Goal: Communication & Community: Connect with others

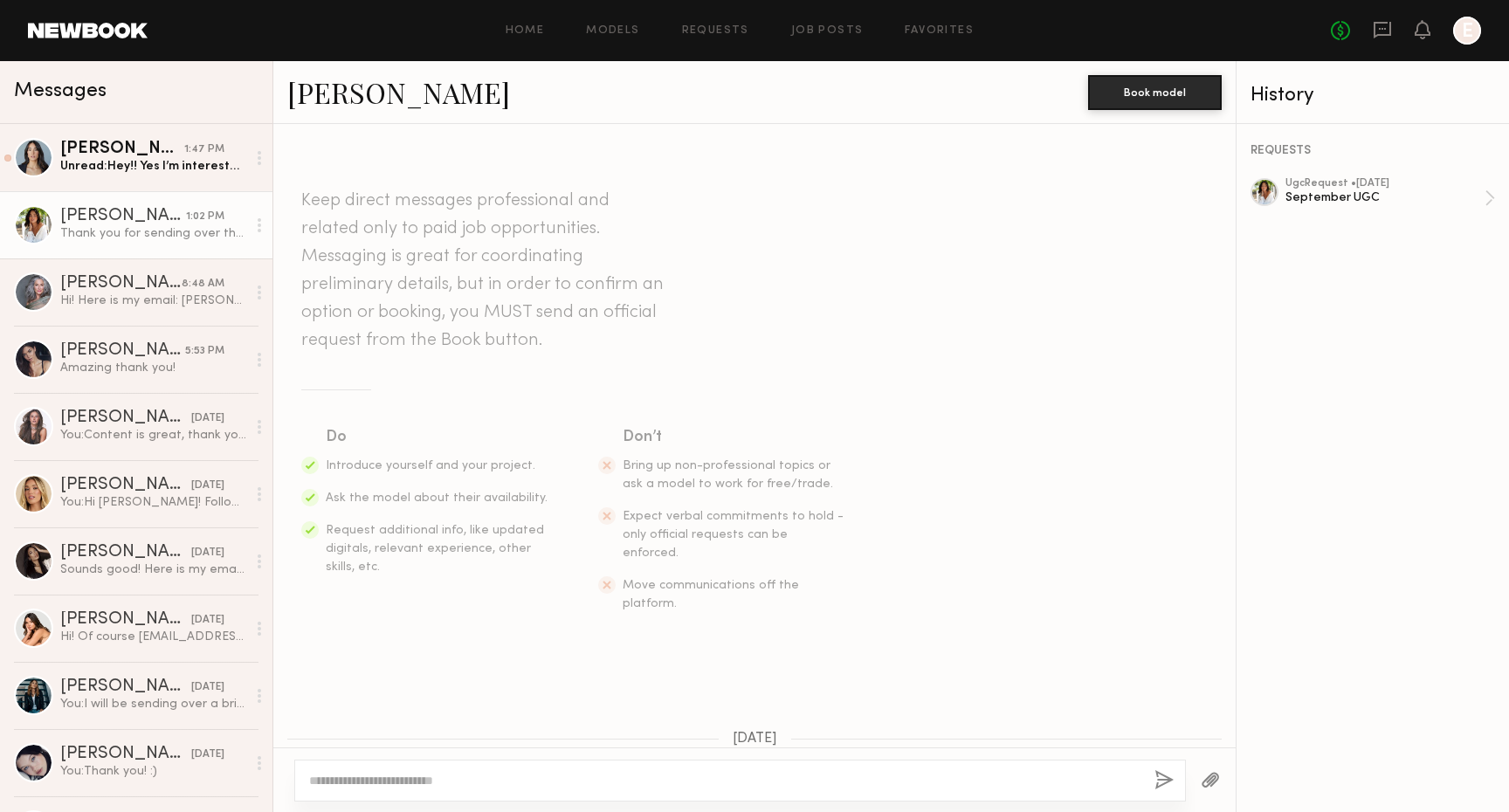
scroll to position [605, 0]
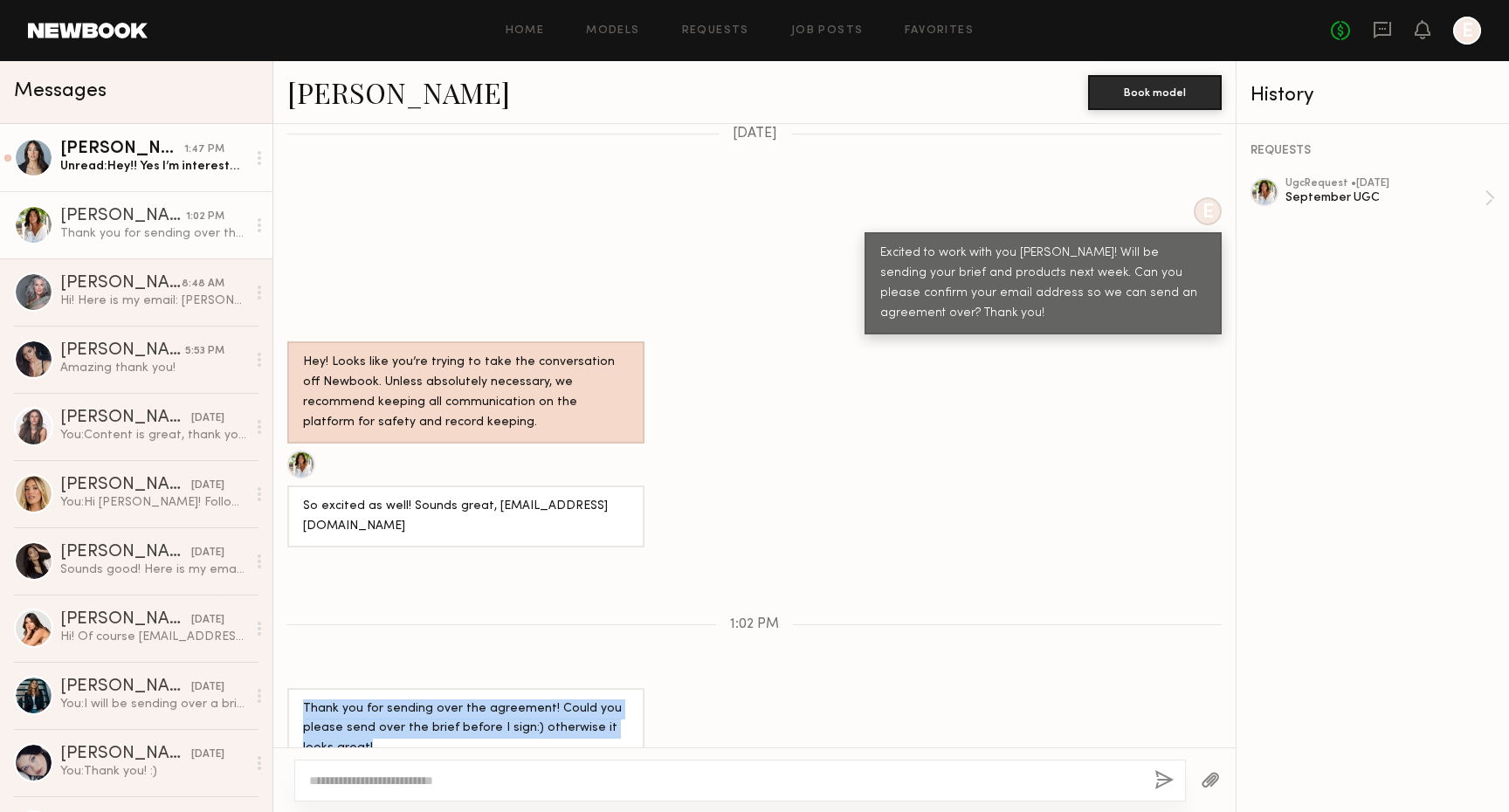
click at [120, 189] on link "Ariana A. 1:47 PM Unread: Hey!! Yes I’m interested. Confirming I don’t have fak…" at bounding box center [136, 158] width 273 height 67
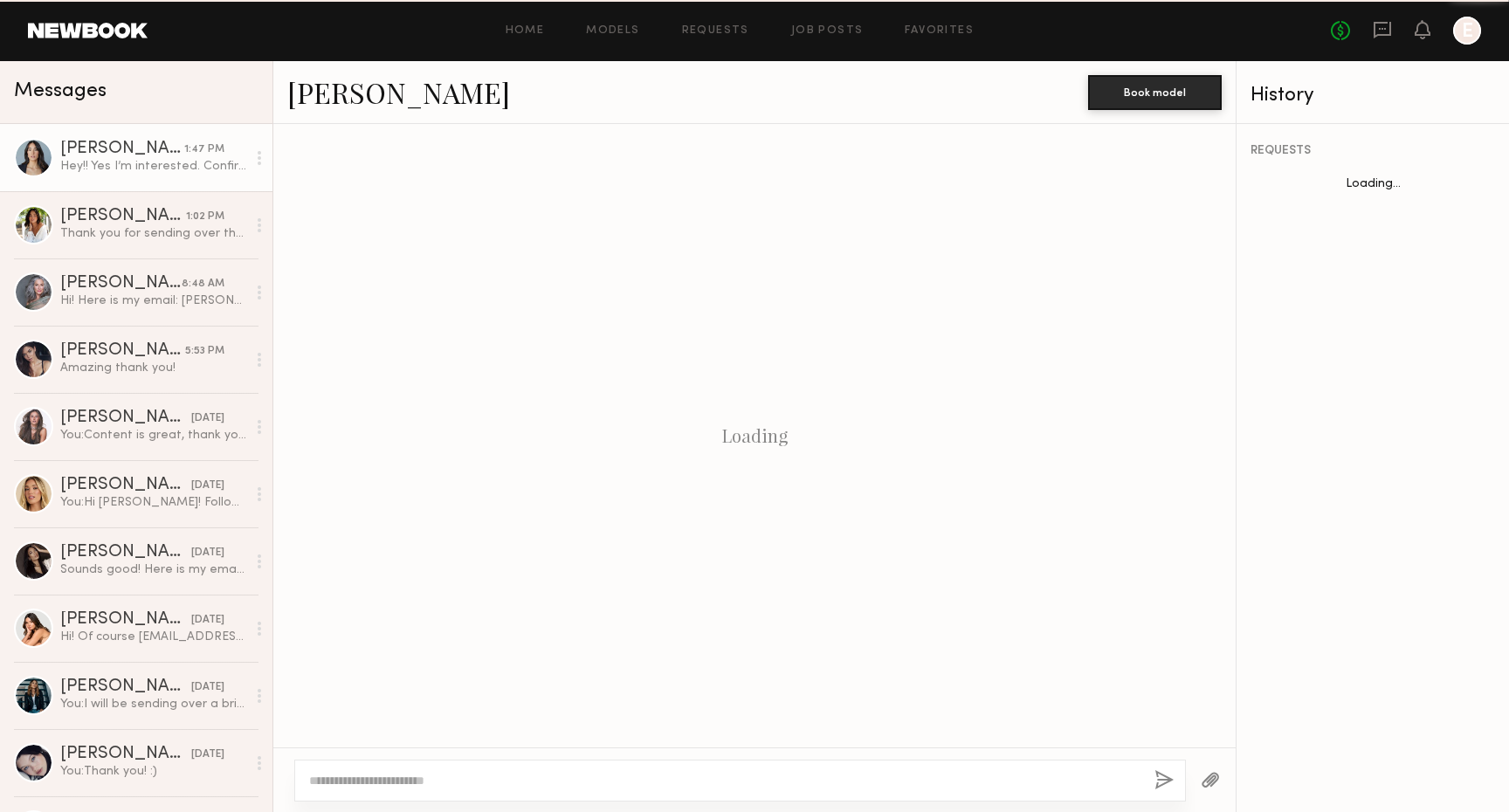
scroll to position [333, 0]
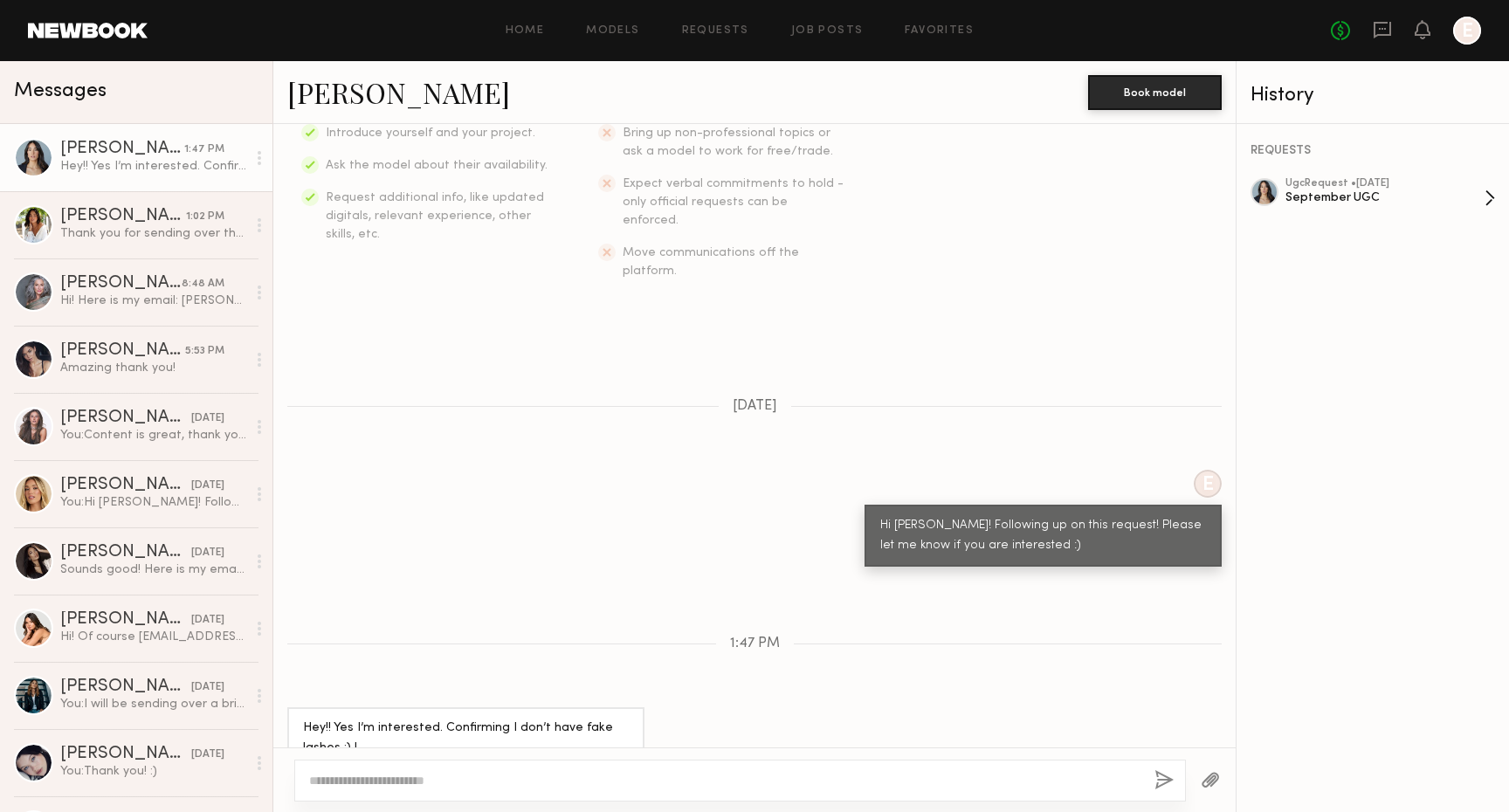
click at [1406, 191] on div "September UGC" at bounding box center [1385, 198] width 199 height 16
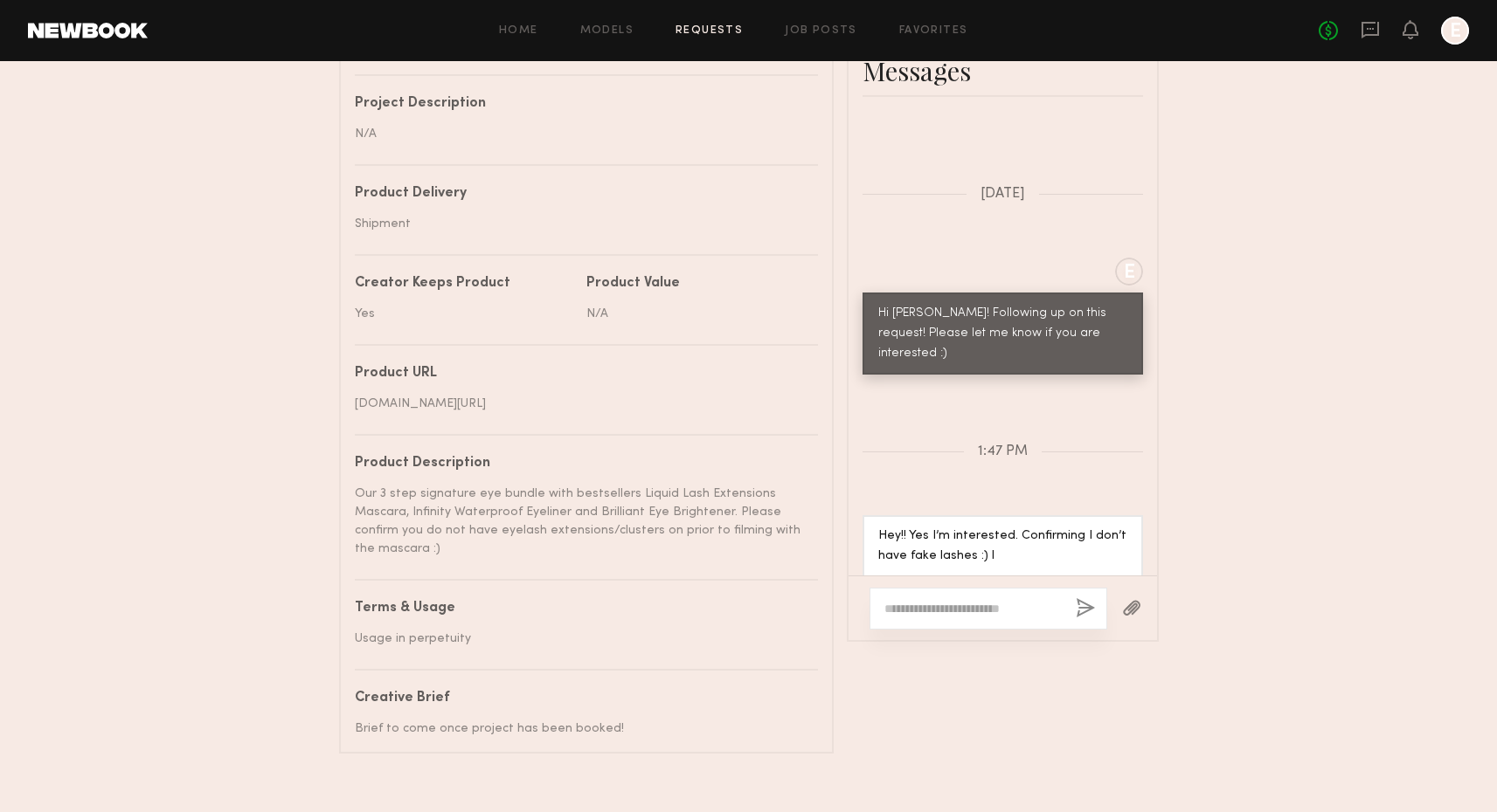
scroll to position [801, 0]
click at [943, 600] on textarea at bounding box center [973, 608] width 178 height 17
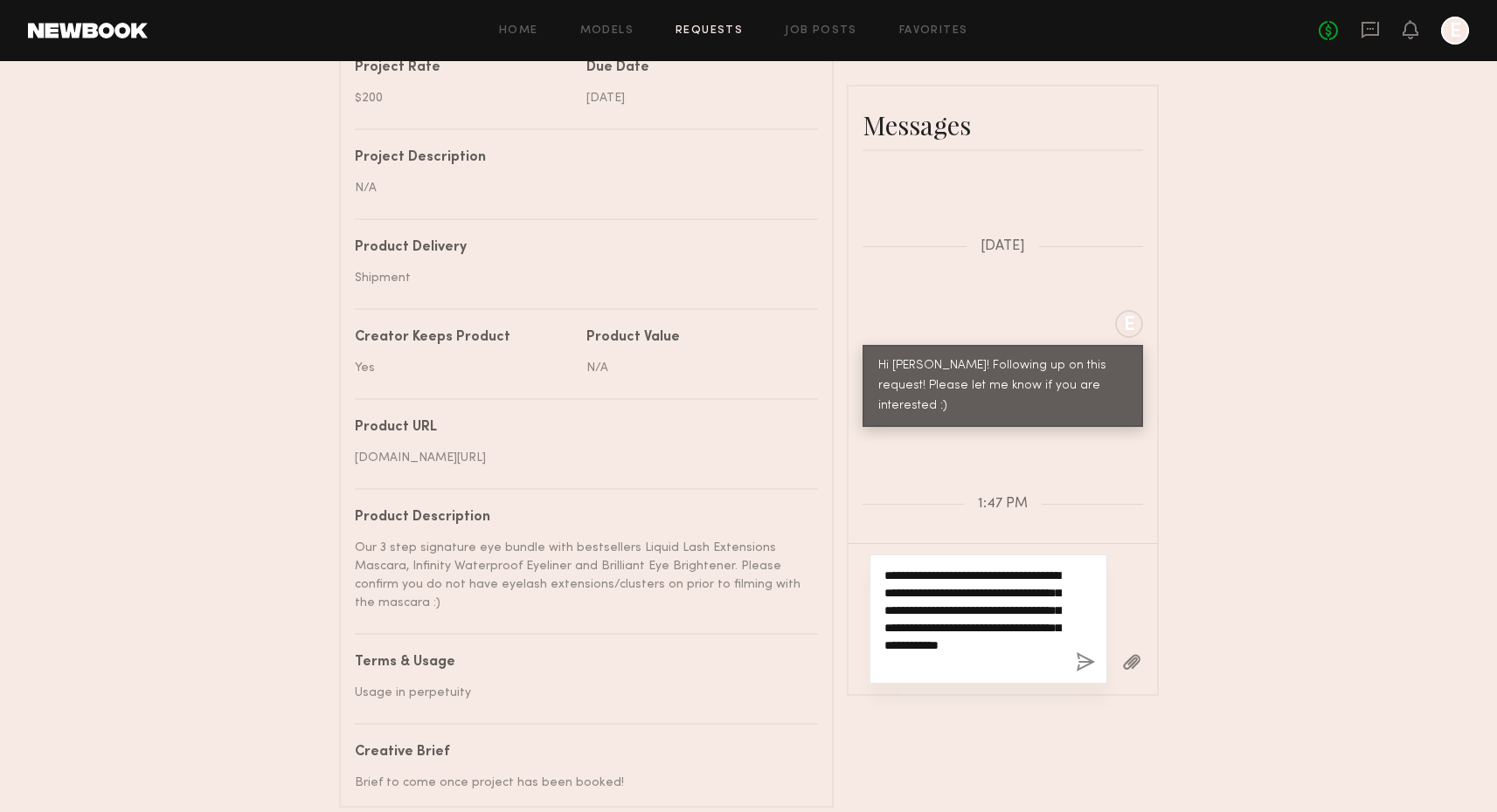
scroll to position [713, 0]
type textarea "**********"
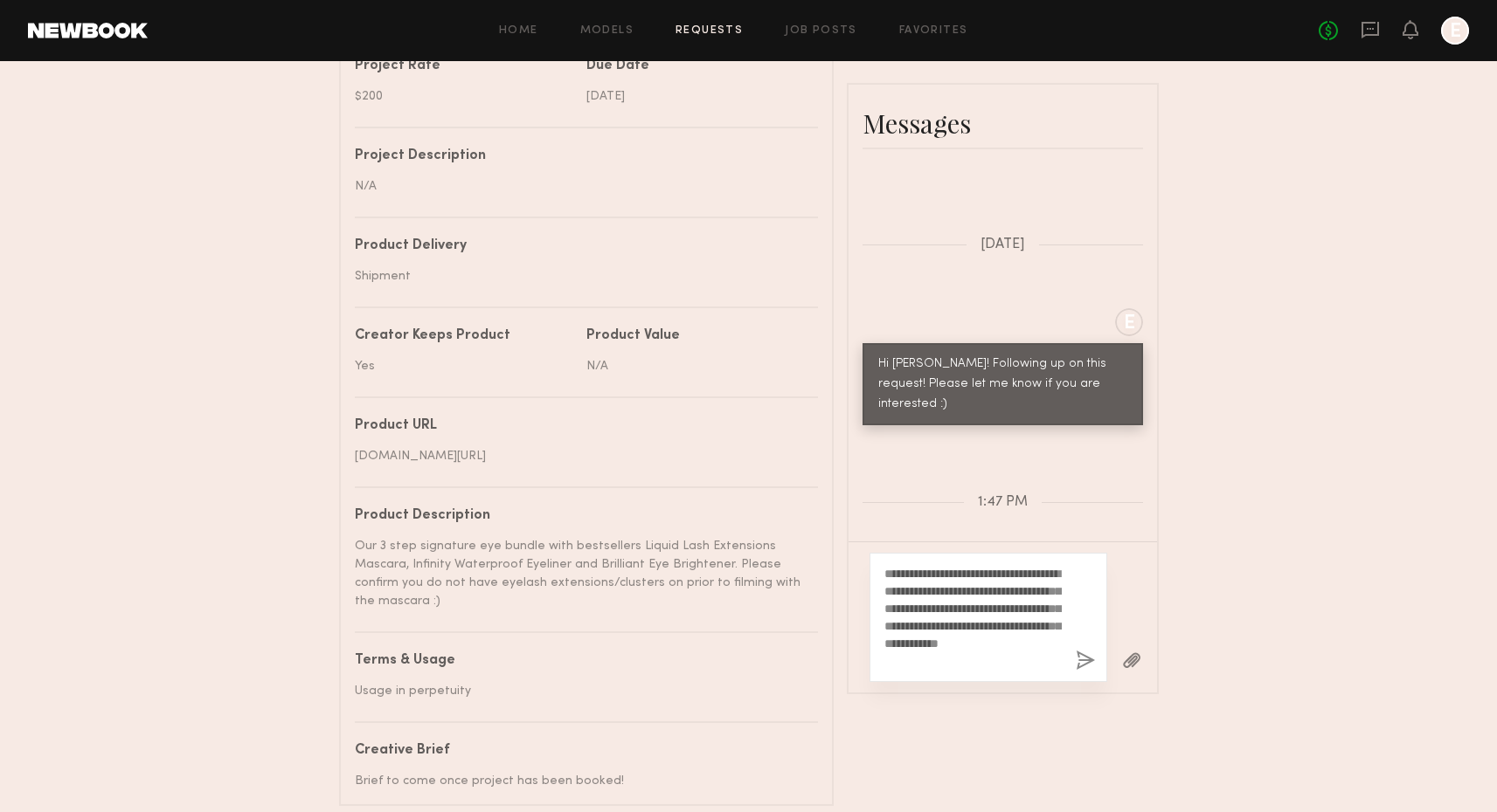
click at [1077, 662] on button "button" at bounding box center [1084, 662] width 19 height 22
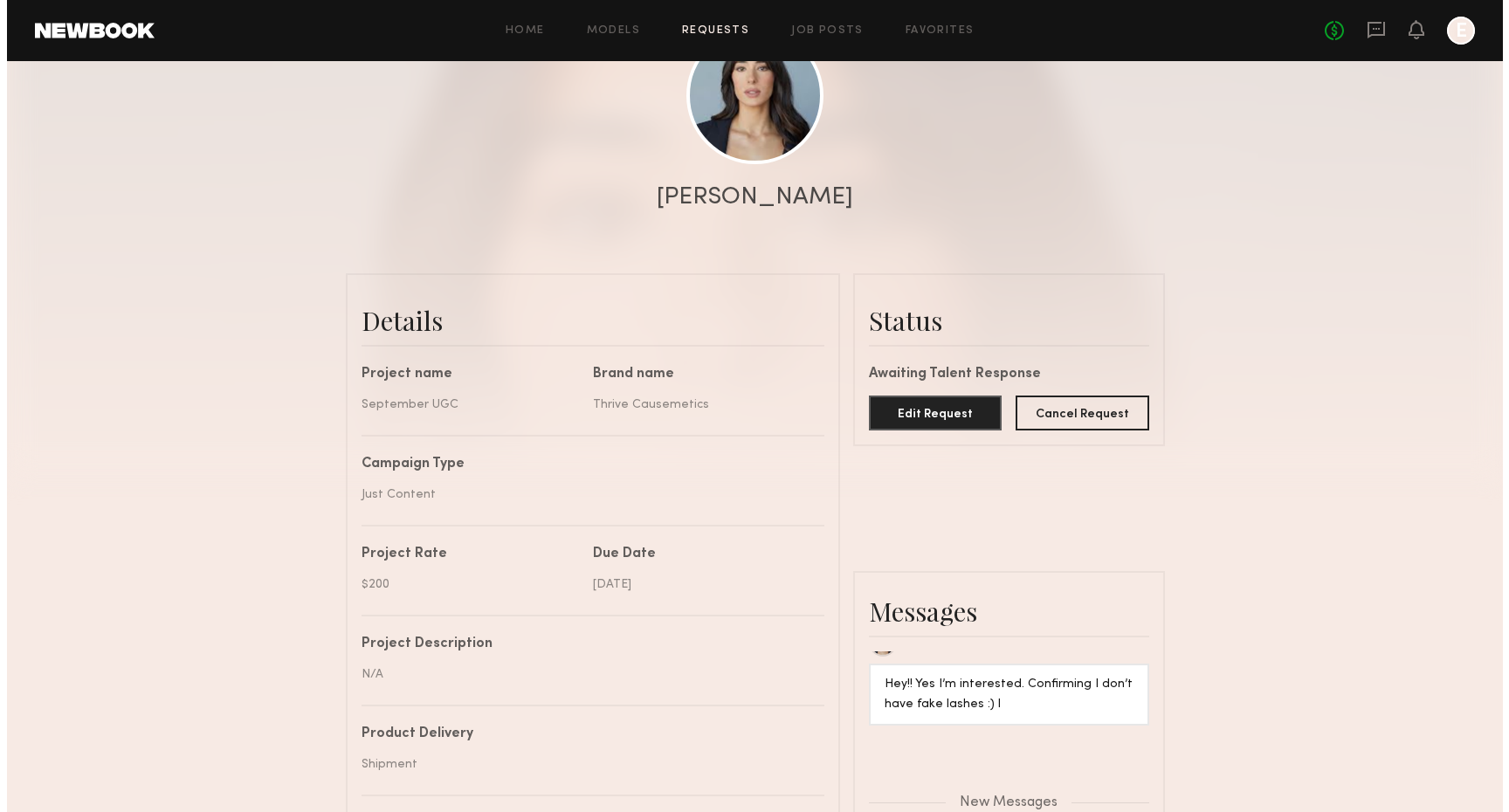
scroll to position [0, 0]
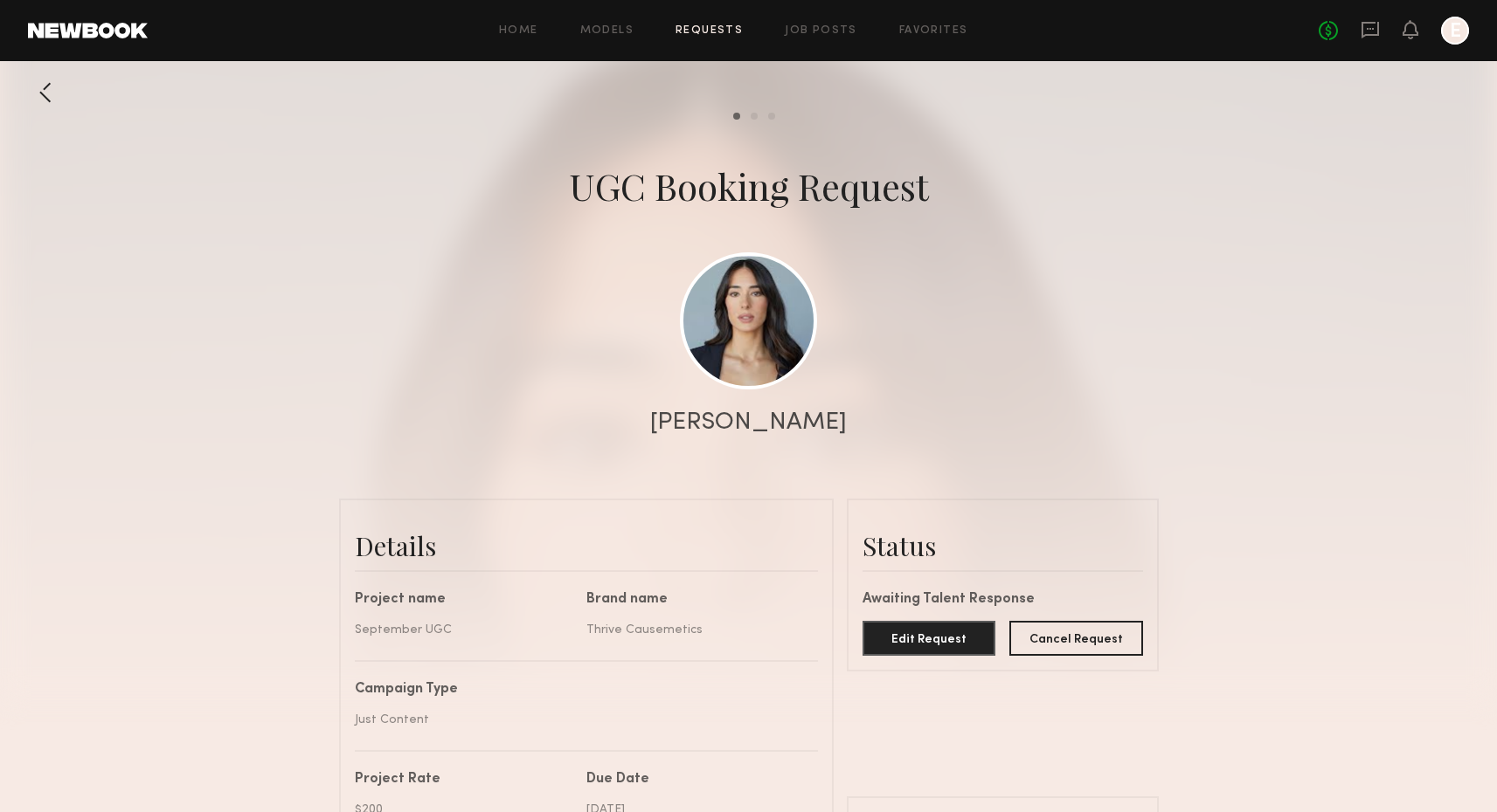
click at [53, 94] on div at bounding box center [45, 92] width 35 height 35
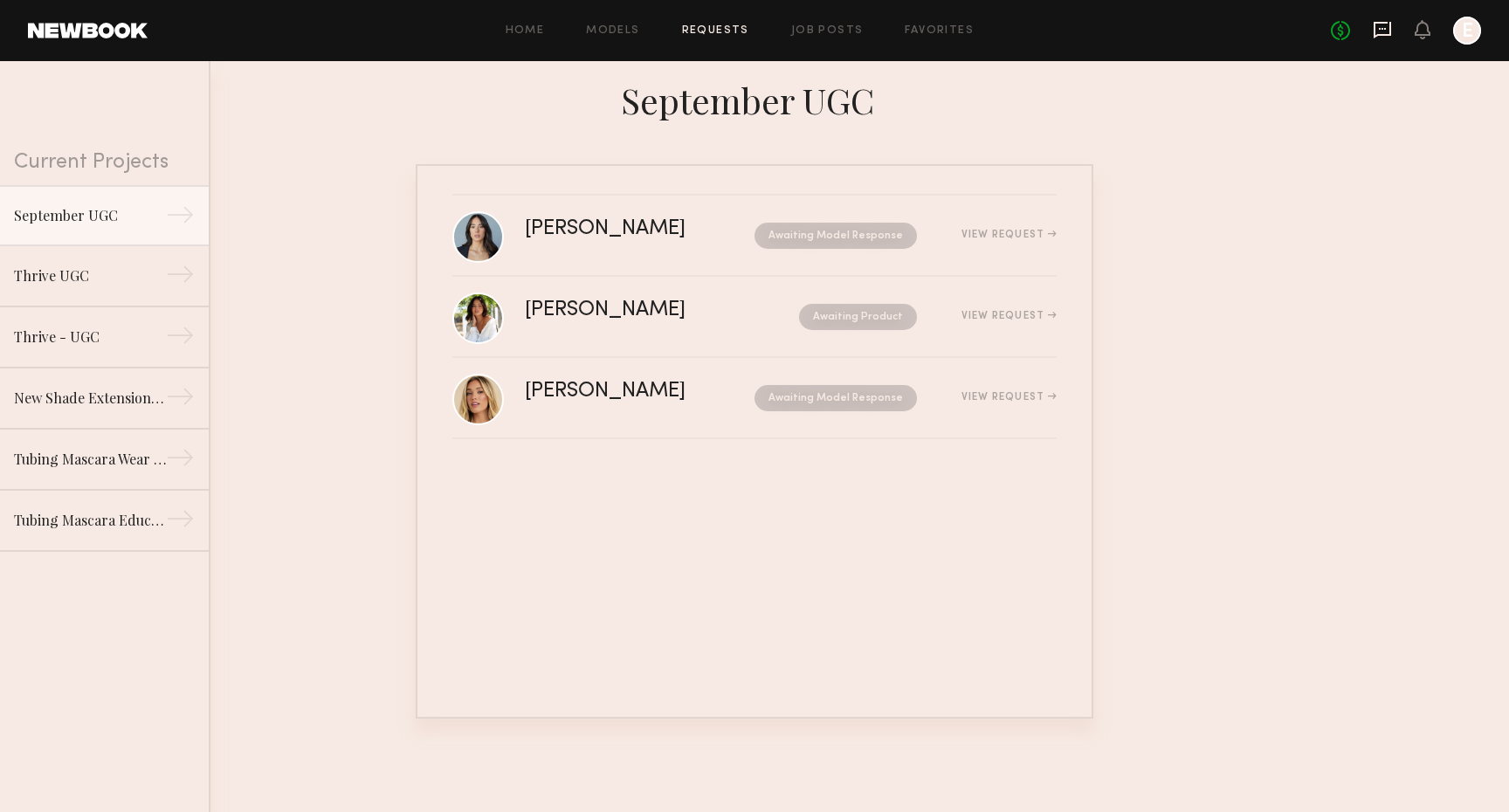
click at [1387, 33] on icon at bounding box center [1382, 29] width 19 height 19
